Goal: Task Accomplishment & Management: Complete application form

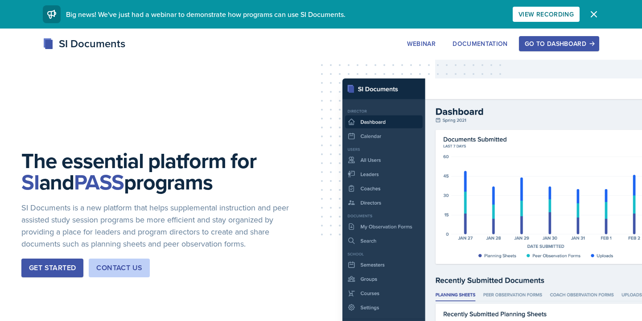
click at [536, 44] on div "Go to Dashboard" at bounding box center [559, 43] width 69 height 7
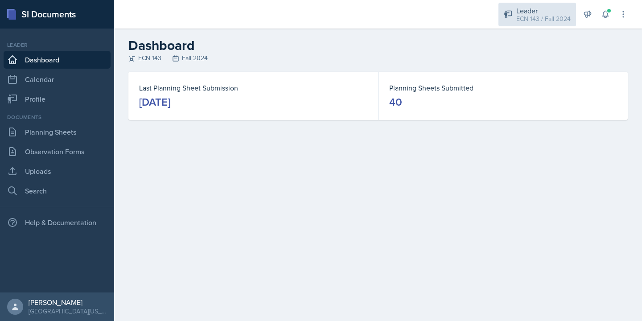
click at [525, 16] on div "ECN 143 / Fall 2024" at bounding box center [543, 18] width 54 height 9
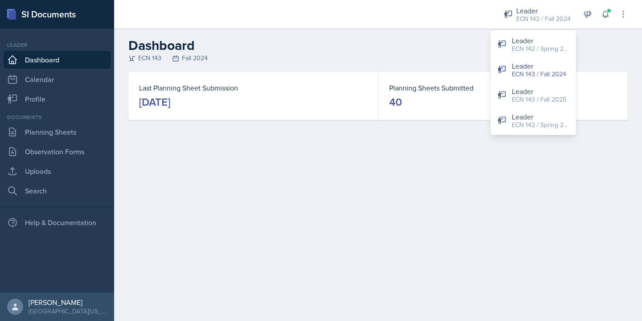
click at [388, 140] on div "Last Planning Sheet Submission [DATE] Planning Sheets Submitted 40" at bounding box center [378, 107] width 528 height 70
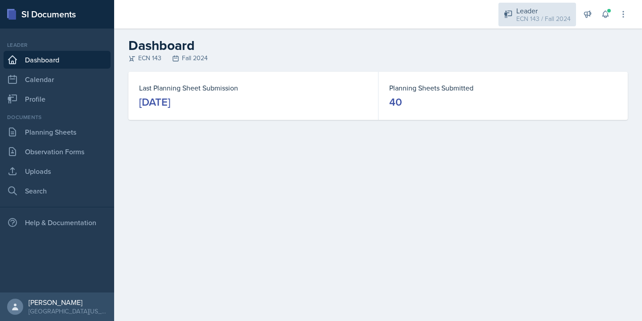
click at [525, 10] on div "Leader" at bounding box center [543, 10] width 54 height 11
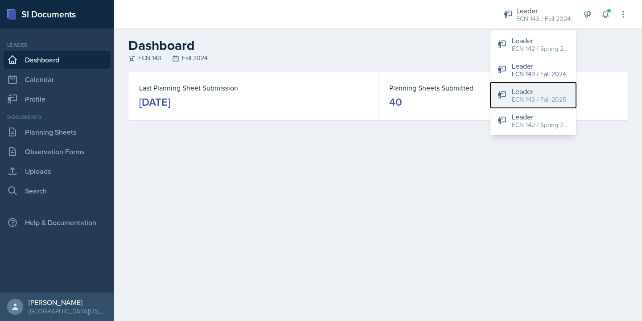
click at [541, 100] on div "ECN 143 / Fall 2025" at bounding box center [539, 99] width 54 height 9
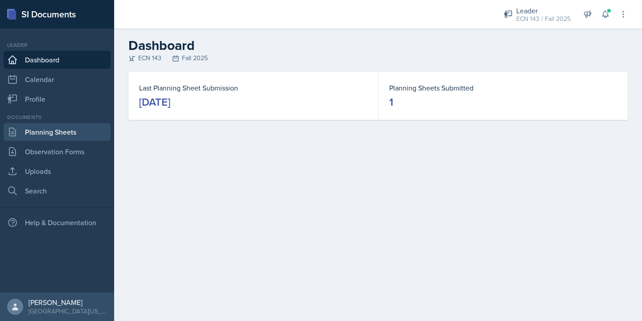
click at [78, 137] on link "Planning Sheets" at bounding box center [57, 132] width 107 height 18
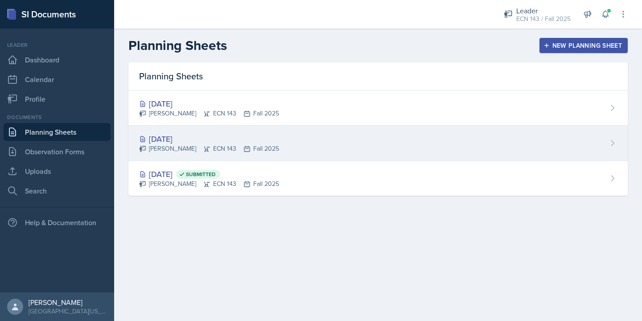
click at [232, 143] on div "[DATE]" at bounding box center [209, 139] width 140 height 12
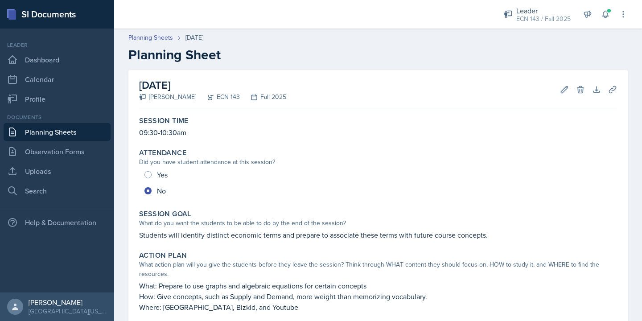
scroll to position [334, 0]
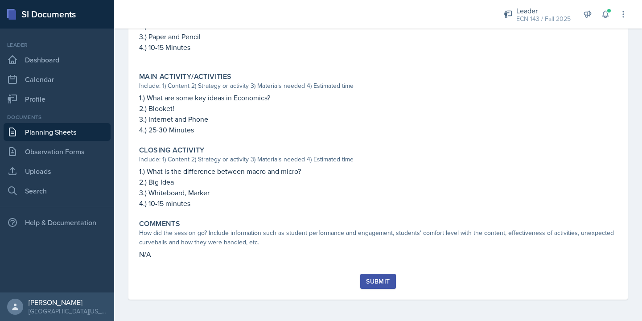
click at [378, 280] on div "Submit" at bounding box center [378, 281] width 24 height 7
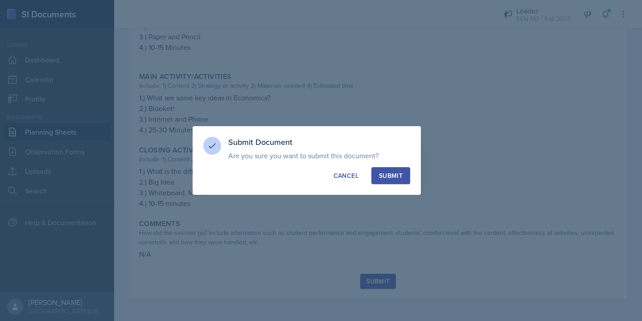
click at [391, 181] on button "Submit" at bounding box center [390, 175] width 39 height 17
radio input "true"
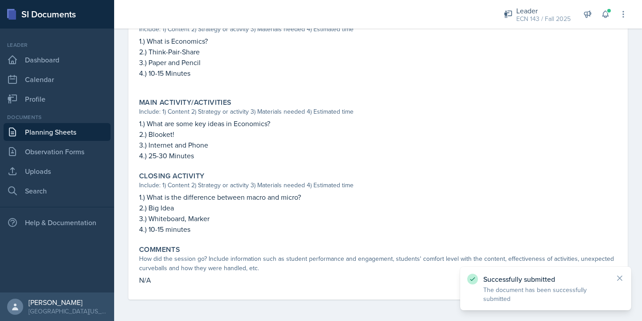
scroll to position [0, 0]
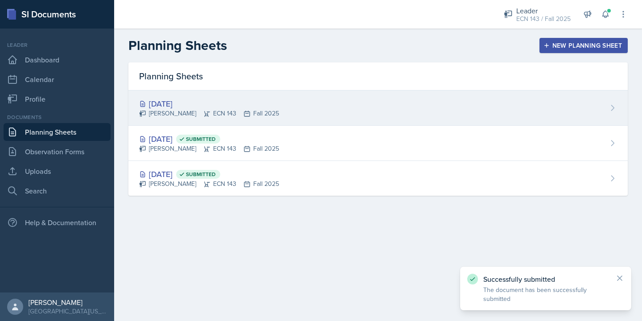
click at [174, 105] on div "[DATE]" at bounding box center [209, 104] width 140 height 12
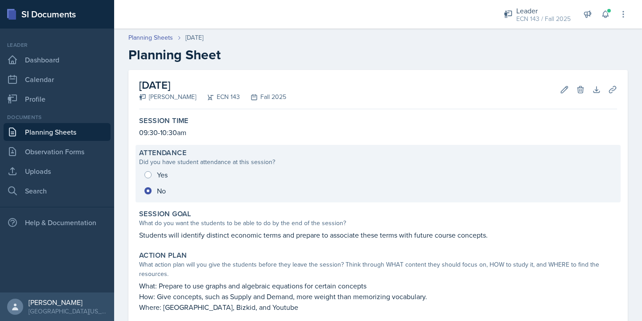
click at [174, 173] on div "Yes No" at bounding box center [378, 183] width 478 height 32
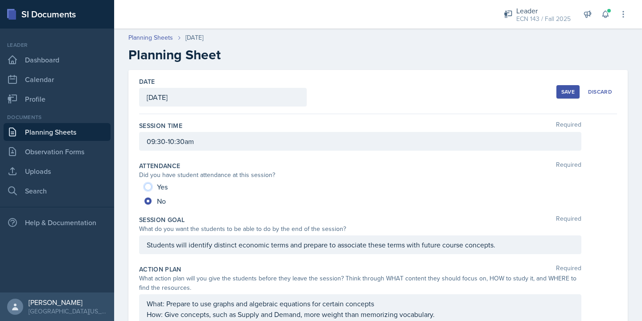
click at [147, 185] on input "Yes" at bounding box center [147, 186] width 7 height 7
radio input "true"
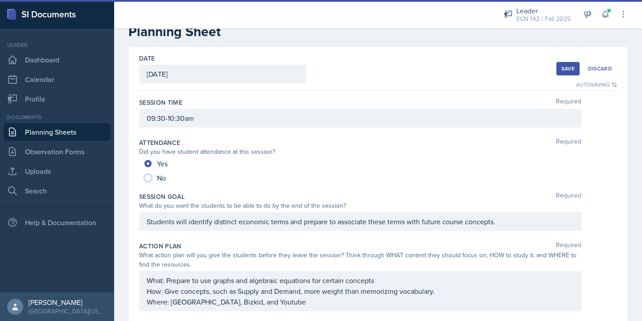
click at [148, 178] on input "No" at bounding box center [147, 177] width 7 height 7
radio input "true"
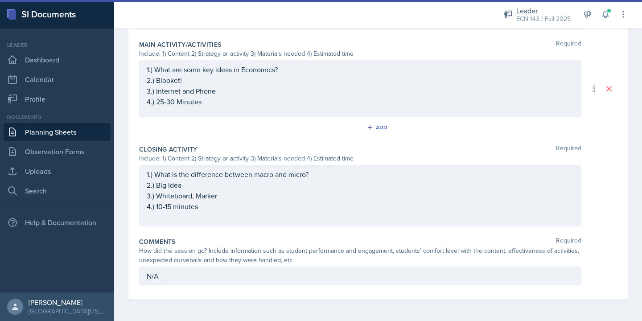
scroll to position [0, 0]
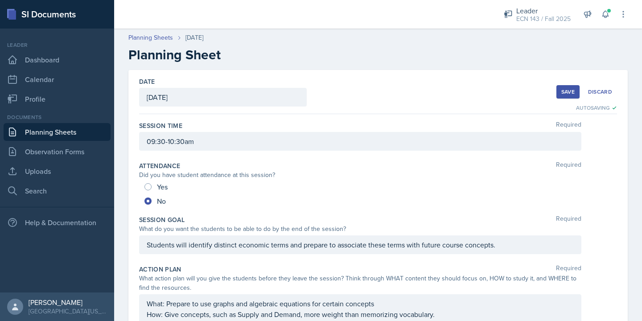
click at [569, 89] on div "Save" at bounding box center [567, 91] width 13 height 7
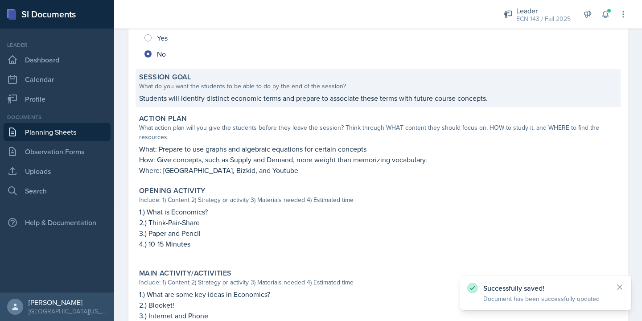
scroll to position [342, 0]
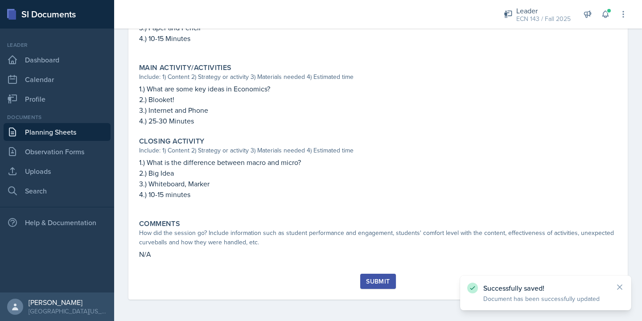
click at [379, 287] on button "Submit" at bounding box center [377, 281] width 35 height 15
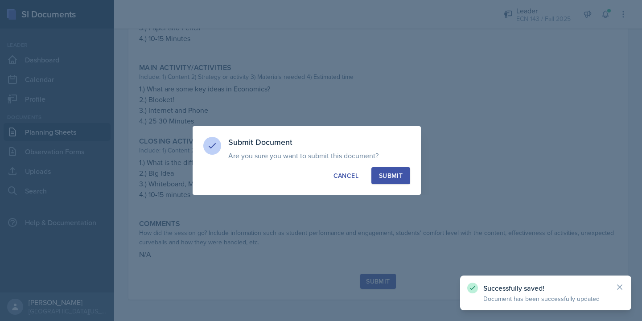
click at [394, 170] on button "Submit" at bounding box center [390, 175] width 39 height 17
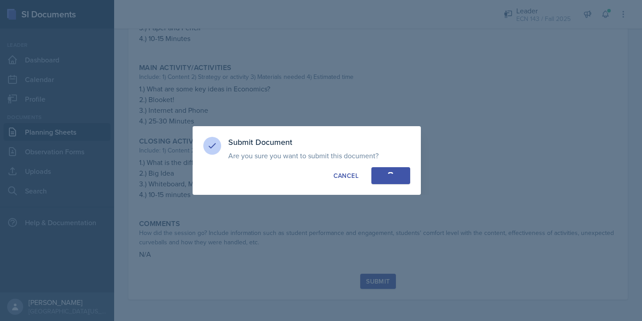
radio input "true"
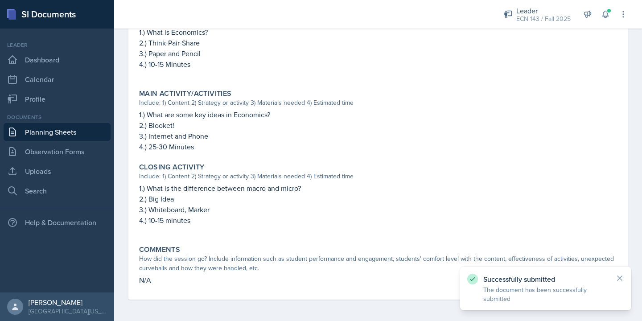
click at [59, 136] on link "Planning Sheets" at bounding box center [57, 132] width 107 height 18
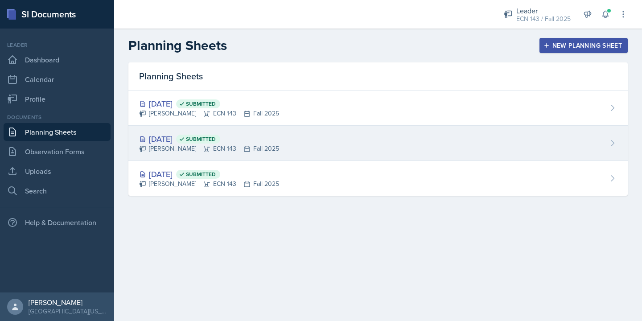
click at [195, 132] on div "[DATE] Submitted [PERSON_NAME] ECN 143 Fall 2025" at bounding box center [377, 143] width 499 height 35
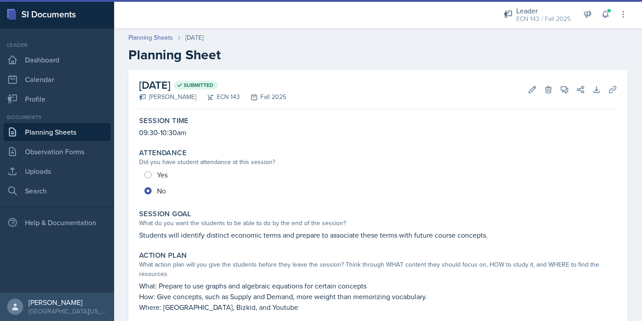
click at [251, 100] on icon at bounding box center [254, 97] width 7 height 7
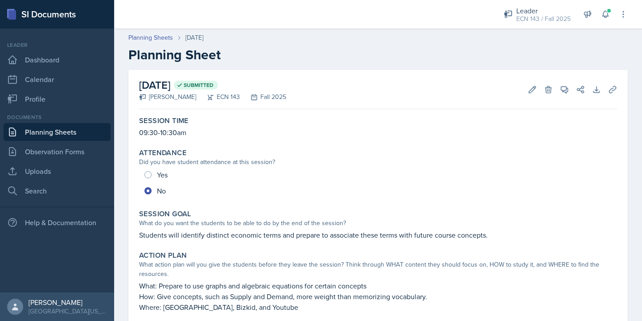
click at [228, 159] on div "Did you have student attendance at this session?" at bounding box center [378, 161] width 478 height 9
click at [167, 188] on div "Yes No" at bounding box center [378, 183] width 478 height 32
click at [529, 94] on button "Edit" at bounding box center [532, 90] width 16 height 16
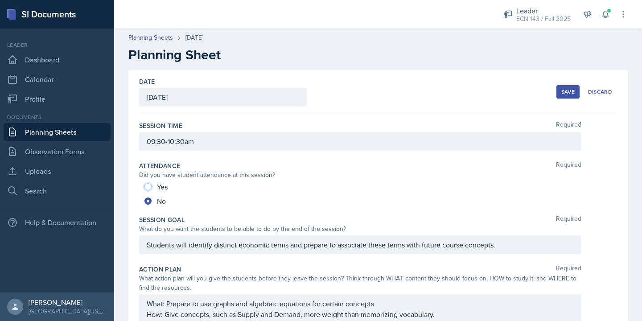
click at [148, 186] on input "Yes" at bounding box center [147, 186] width 7 height 7
radio input "true"
click at [559, 87] on button "Save" at bounding box center [567, 91] width 23 height 13
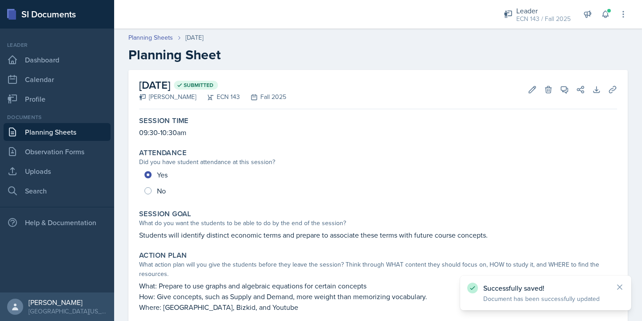
click at [69, 132] on link "Planning Sheets" at bounding box center [57, 132] width 107 height 18
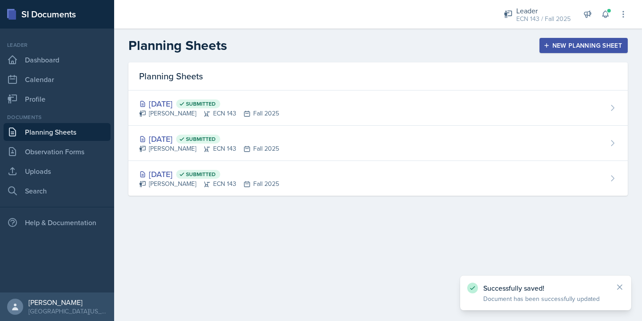
click at [553, 44] on div "New Planning Sheet" at bounding box center [583, 45] width 77 height 7
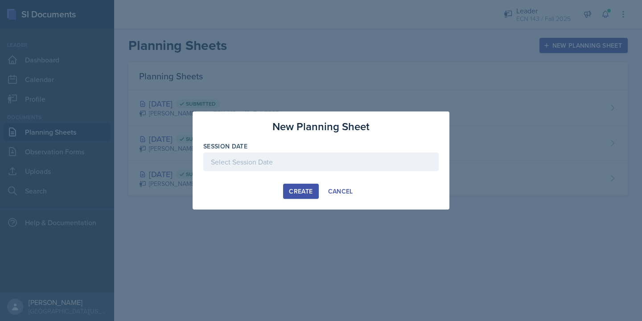
click at [285, 168] on div at bounding box center [320, 161] width 235 height 19
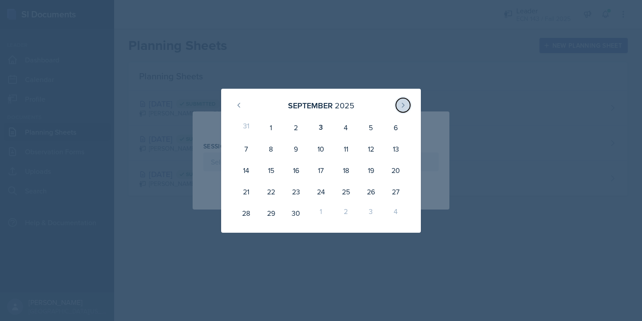
click at [401, 103] on icon at bounding box center [403, 105] width 7 height 7
click at [243, 101] on button at bounding box center [239, 105] width 14 height 14
click at [314, 124] on div "3" at bounding box center [321, 127] width 25 height 21
type input "[DATE]"
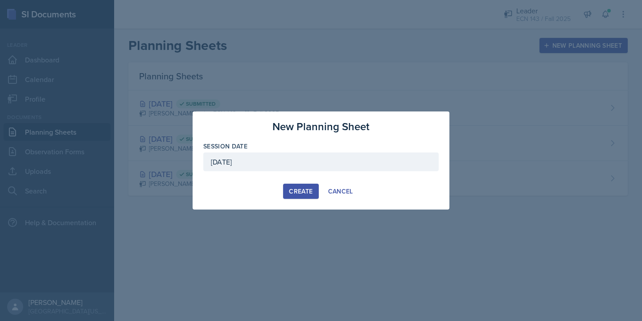
click at [301, 194] on div "Create" at bounding box center [301, 191] width 24 height 7
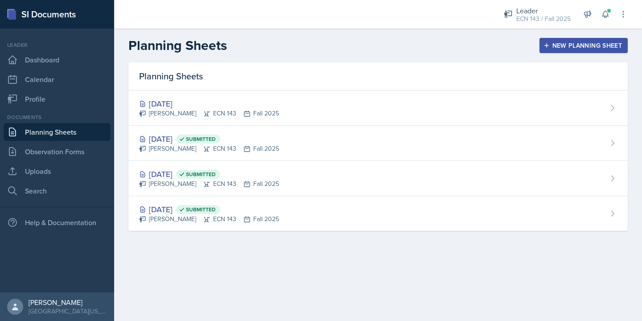
click at [571, 46] on div "New Planning Sheet" at bounding box center [583, 45] width 77 height 7
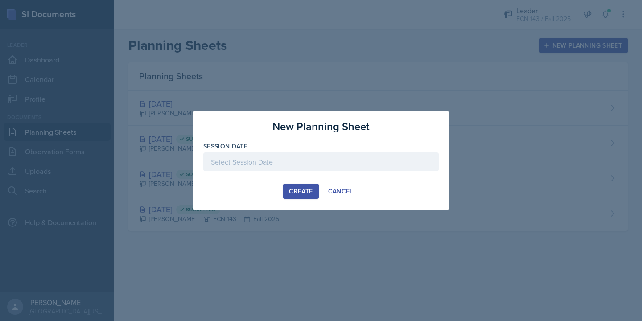
click at [288, 148] on div "Session Date" at bounding box center [320, 146] width 235 height 9
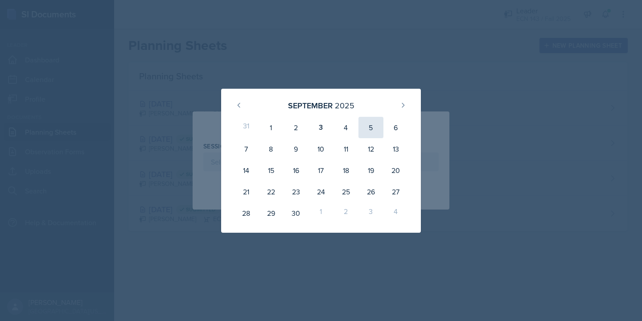
click at [367, 133] on div "5" at bounding box center [370, 127] width 25 height 21
type input "September 5th, 2025"
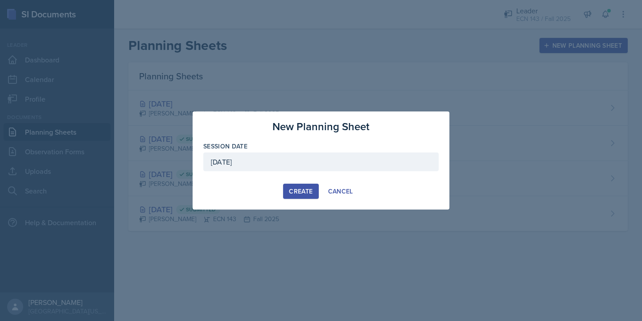
click at [295, 188] on div "Create" at bounding box center [301, 191] width 24 height 7
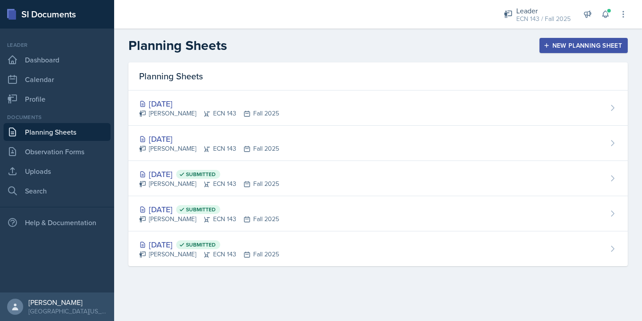
click at [572, 51] on button "New Planning Sheet" at bounding box center [584, 45] width 88 height 15
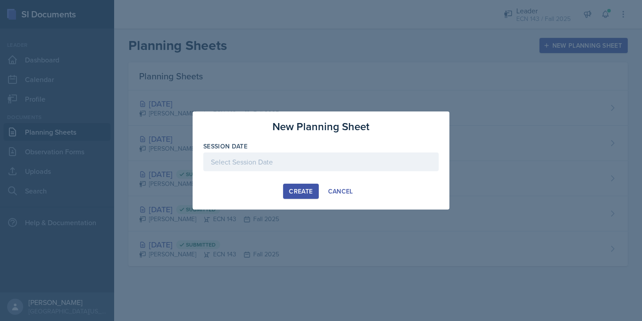
click at [377, 159] on div at bounding box center [320, 161] width 235 height 19
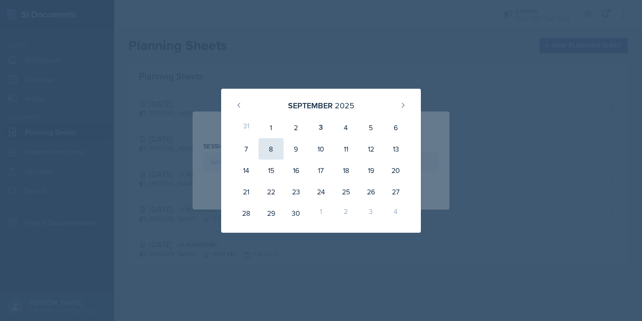
click at [265, 148] on div "8" at bounding box center [271, 148] width 25 height 21
type input "September 8th, 2025"
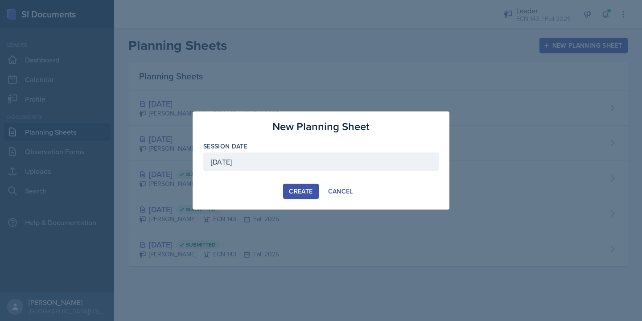
click at [302, 193] on div "Create" at bounding box center [301, 191] width 24 height 7
